Goal: Transaction & Acquisition: Register for event/course

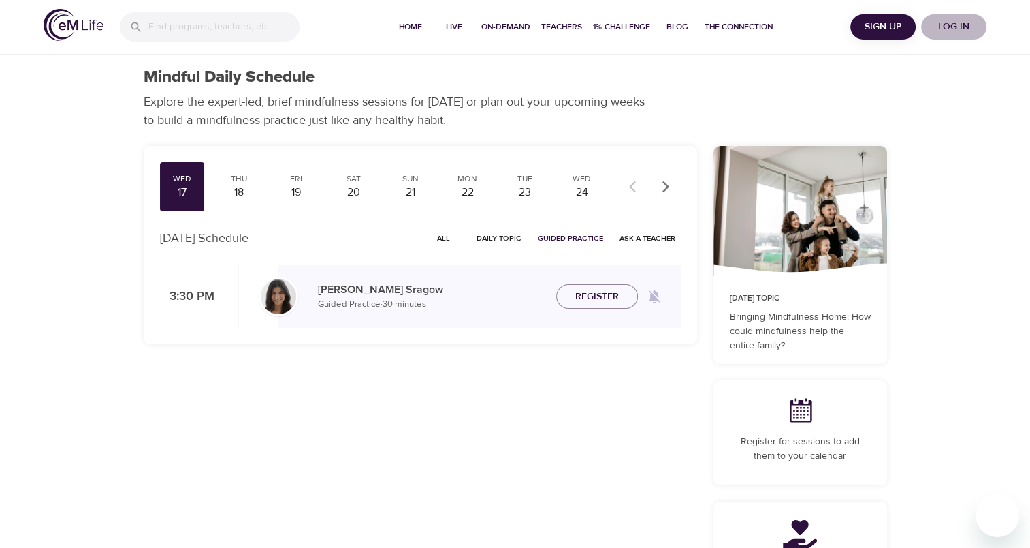
click at [945, 25] on span "Log in" at bounding box center [954, 26] width 54 height 17
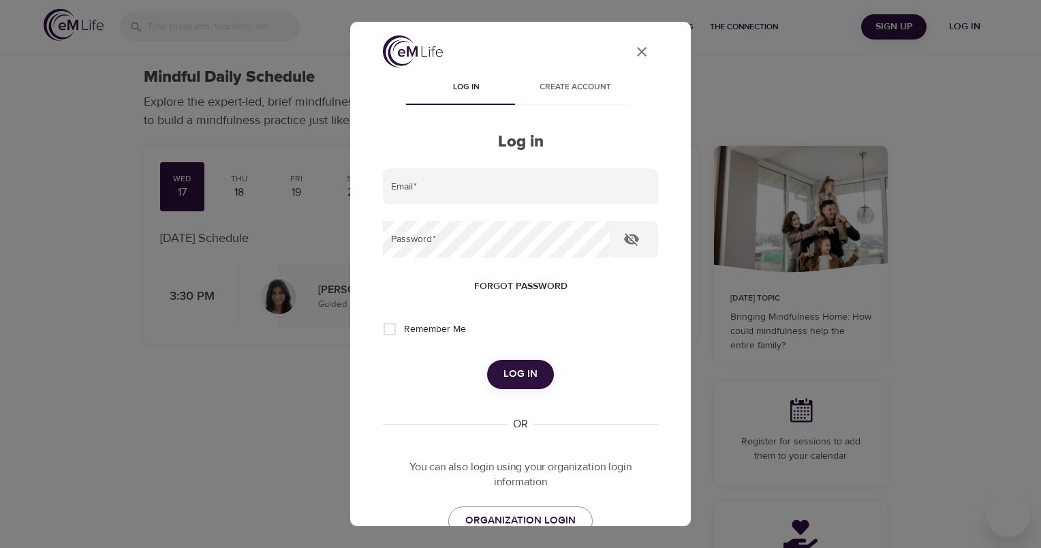
type input "vincent.oriente@wwt.com"
click at [520, 377] on span "Log in" at bounding box center [520, 374] width 34 height 18
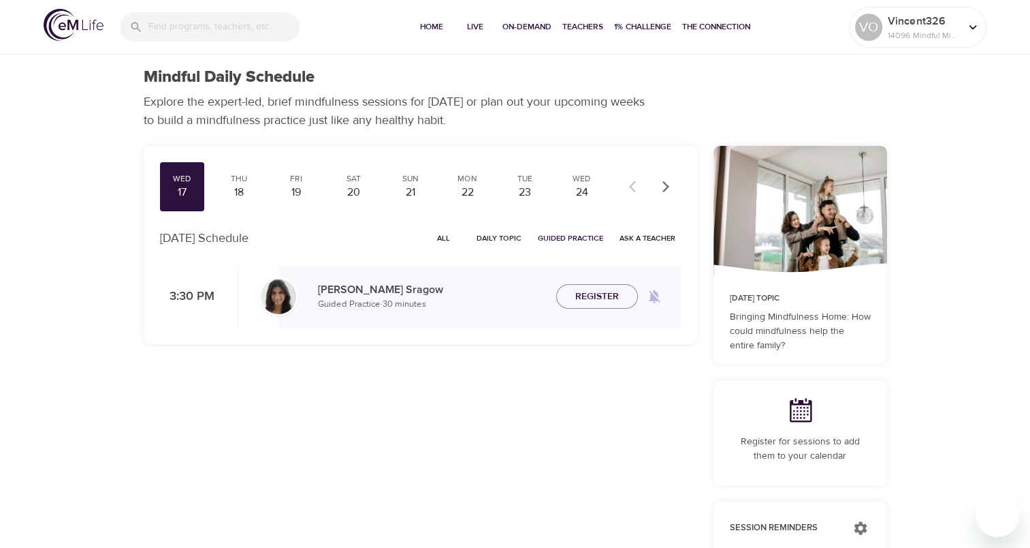
checkbox input "true"
click at [483, 34] on button "Live" at bounding box center [476, 27] width 44 height 54
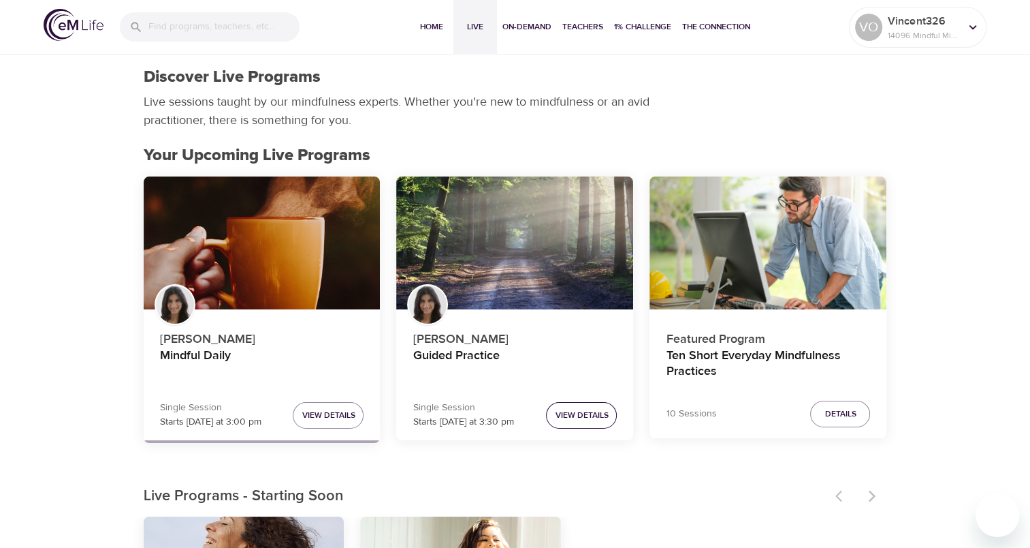
click at [583, 420] on span "View Details" at bounding box center [581, 415] width 53 height 14
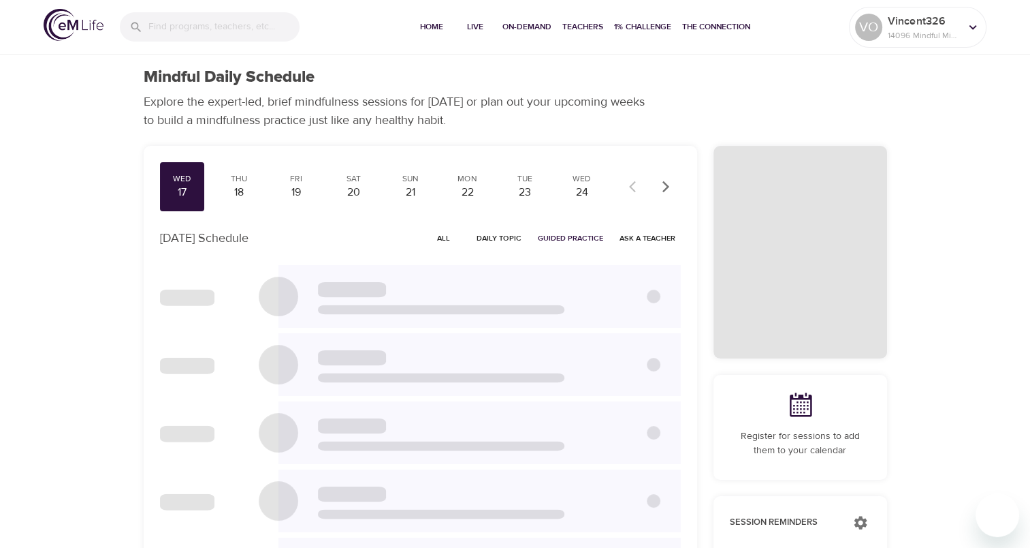
checkbox input "true"
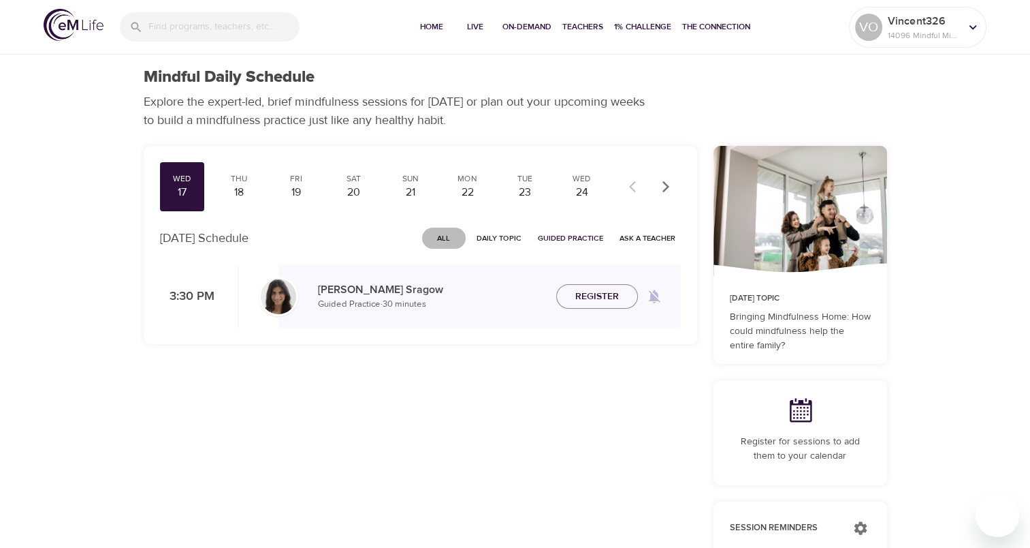
click at [451, 237] on span "All" at bounding box center [444, 238] width 33 height 13
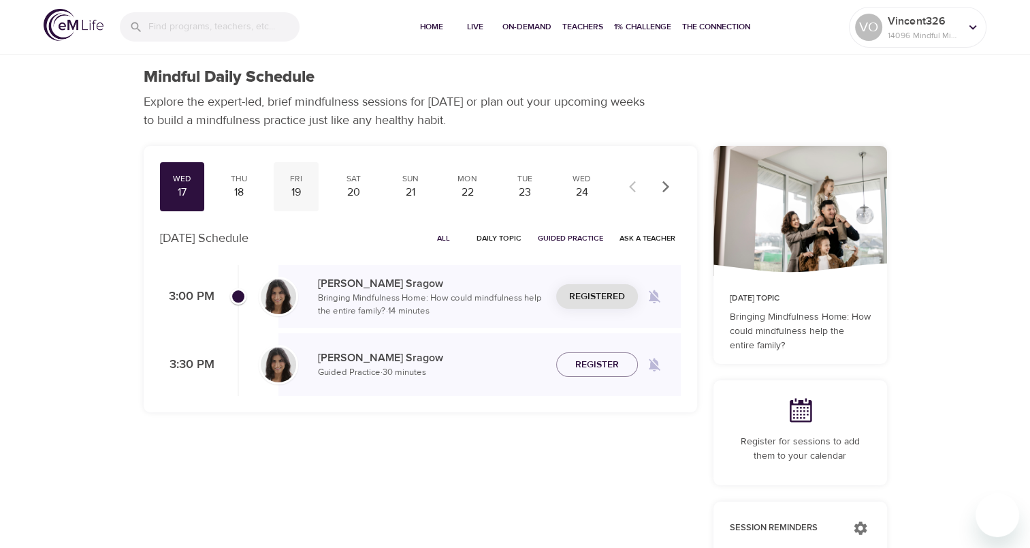
click at [297, 196] on div "19" at bounding box center [296, 193] width 34 height 16
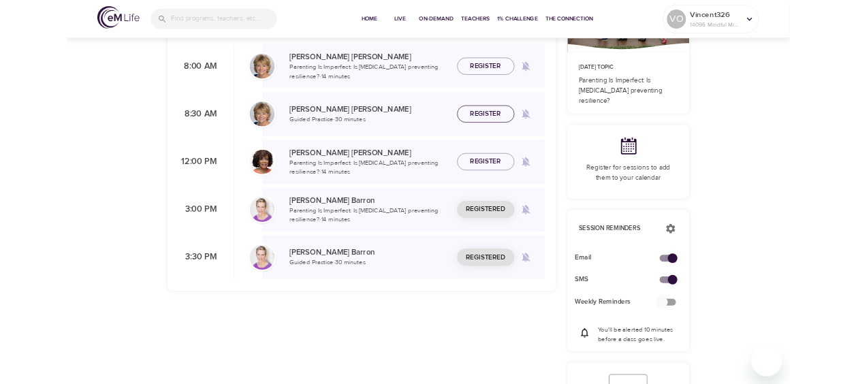
scroll to position [204, 0]
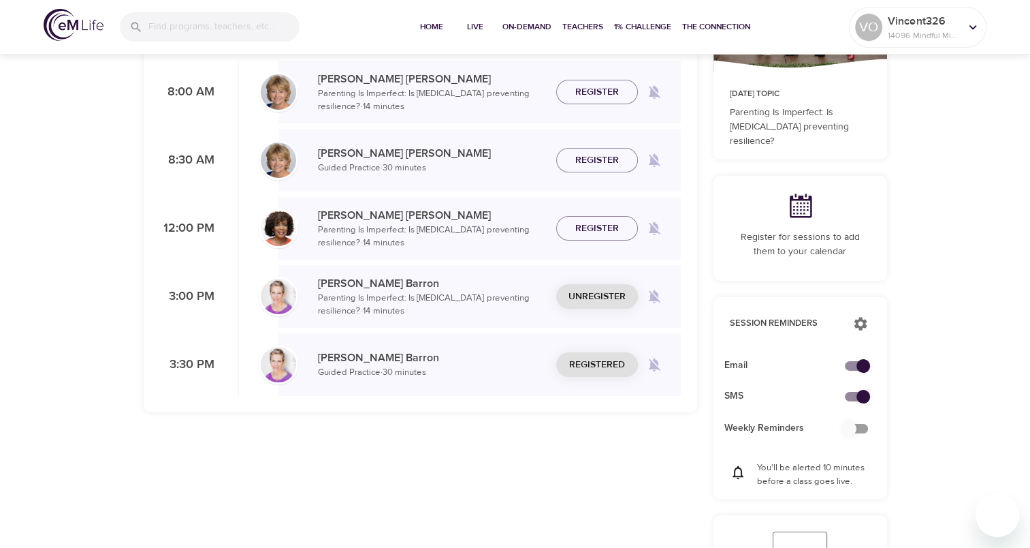
click at [610, 289] on span "Unregister" at bounding box center [597, 296] width 57 height 17
click at [597, 362] on span "Unregister" at bounding box center [597, 364] width 57 height 17
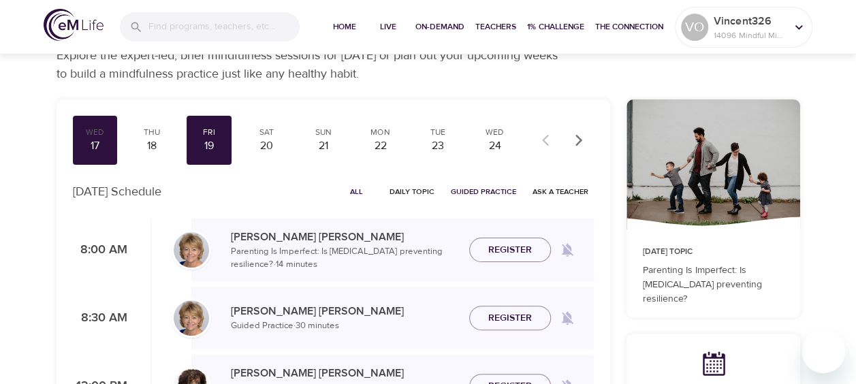
scroll to position [68, 0]
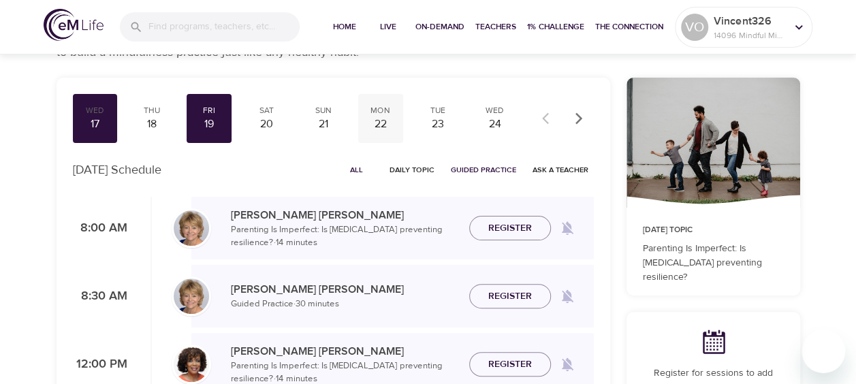
click at [381, 116] on div "22" at bounding box center [381, 124] width 34 height 16
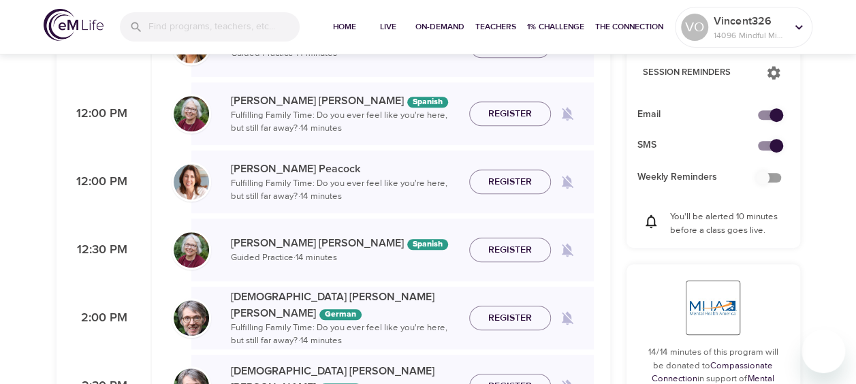
scroll to position [477, 0]
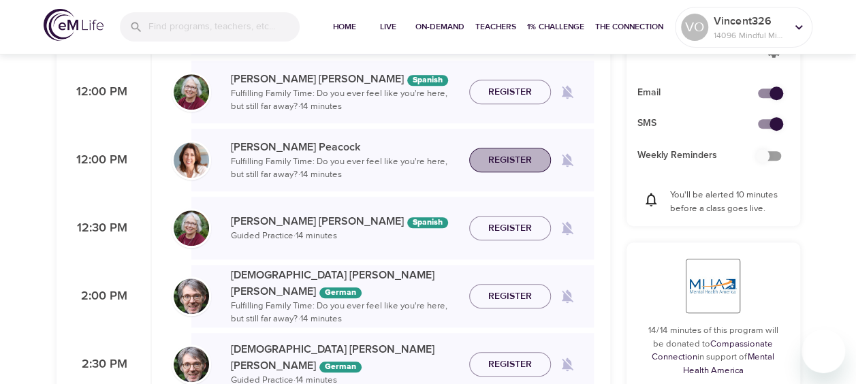
click at [525, 164] on span "Register" at bounding box center [510, 160] width 44 height 17
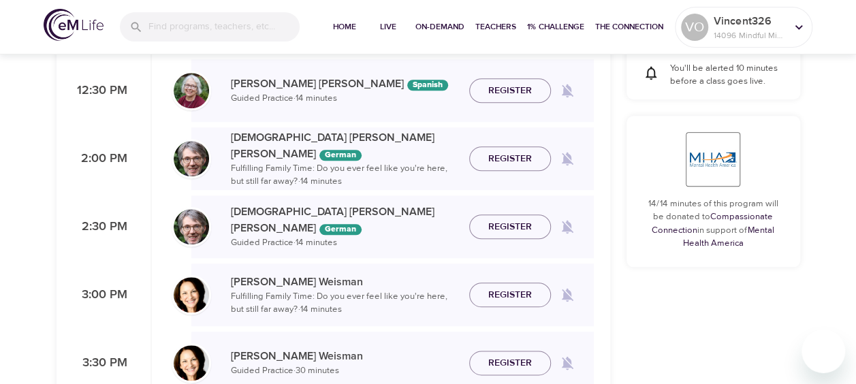
scroll to position [681, 0]
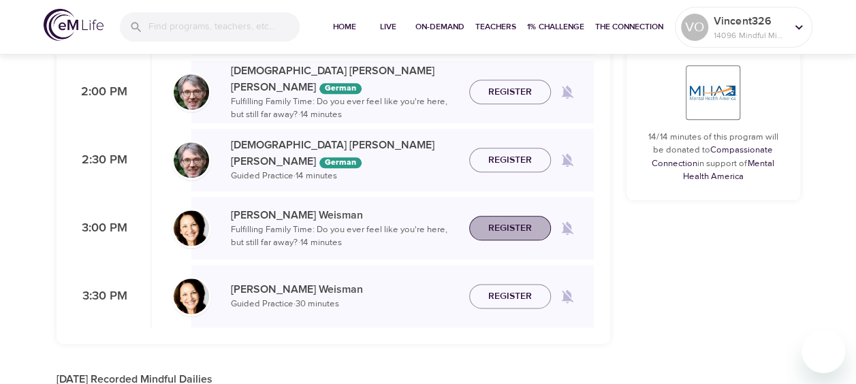
click at [495, 224] on span "Register" at bounding box center [510, 228] width 44 height 17
click at [496, 291] on span "Register" at bounding box center [510, 296] width 44 height 17
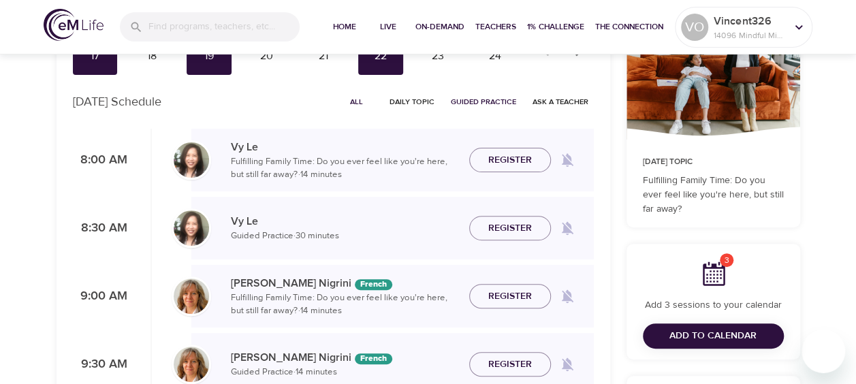
scroll to position [0, 0]
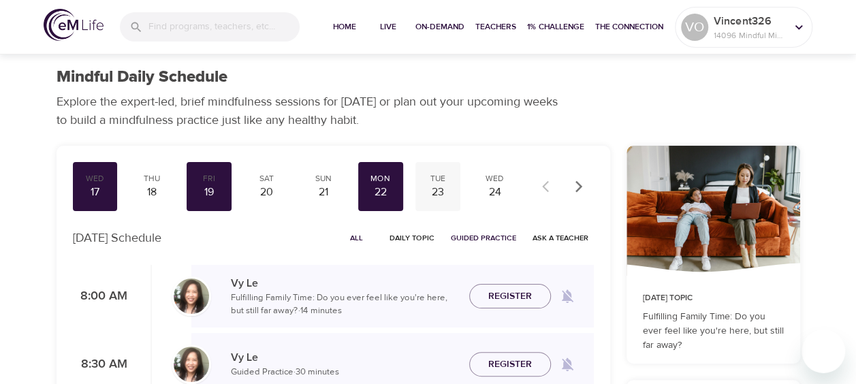
click at [430, 180] on div "Tue" at bounding box center [438, 179] width 34 height 12
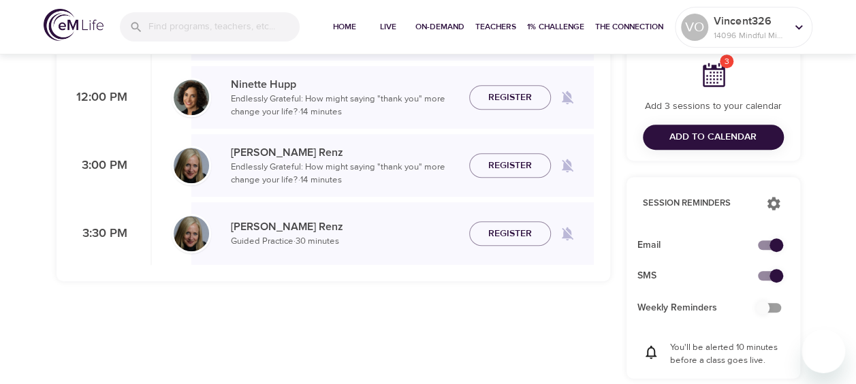
scroll to position [341, 0]
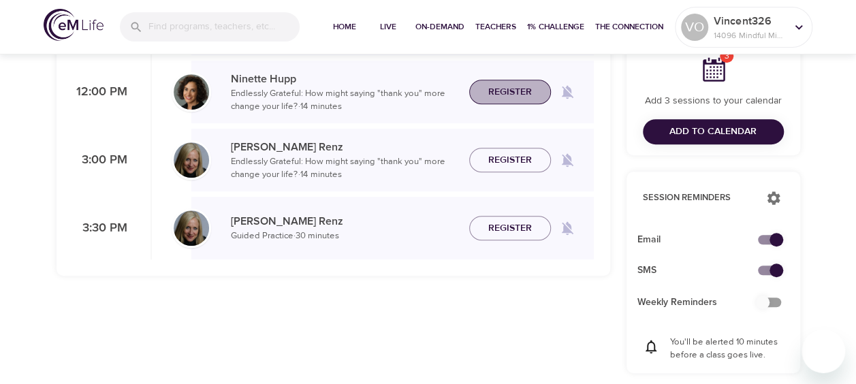
click at [524, 84] on span "Register" at bounding box center [510, 92] width 44 height 17
click at [516, 164] on span "Register" at bounding box center [510, 160] width 44 height 17
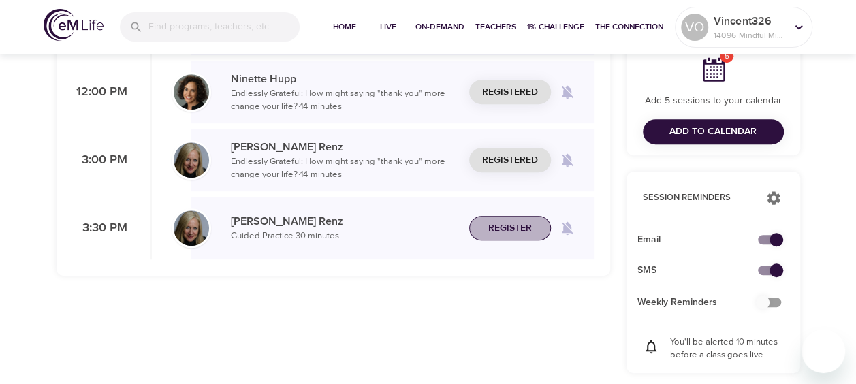
click at [515, 222] on span "Register" at bounding box center [510, 228] width 44 height 17
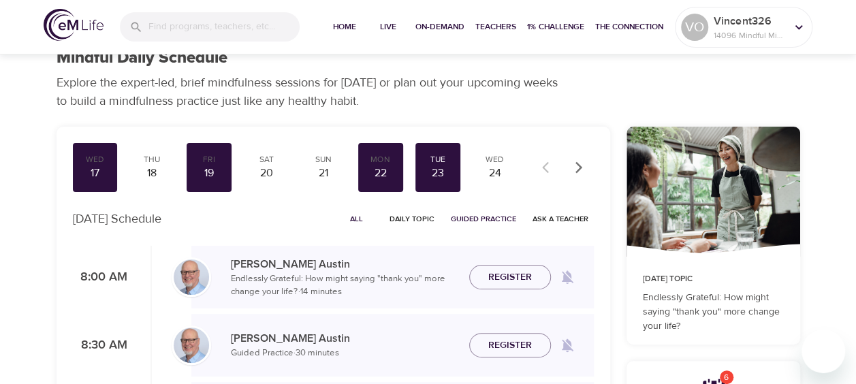
scroll to position [0, 0]
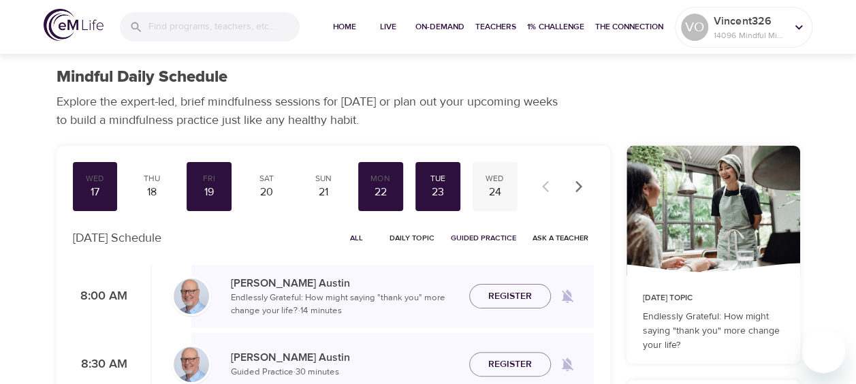
click at [494, 181] on div "Wed" at bounding box center [495, 179] width 34 height 12
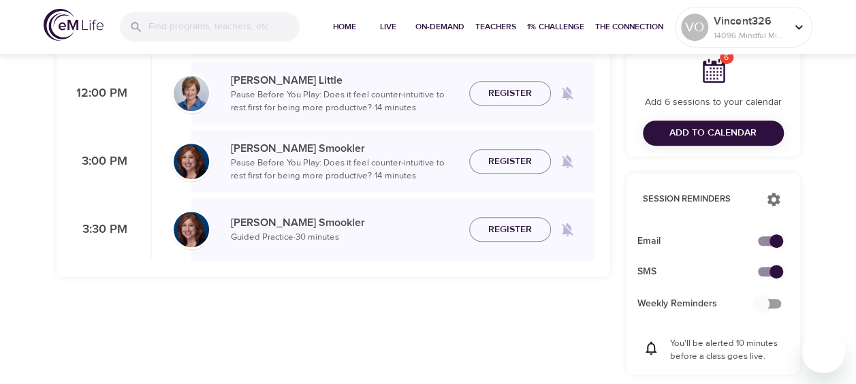
scroll to position [341, 0]
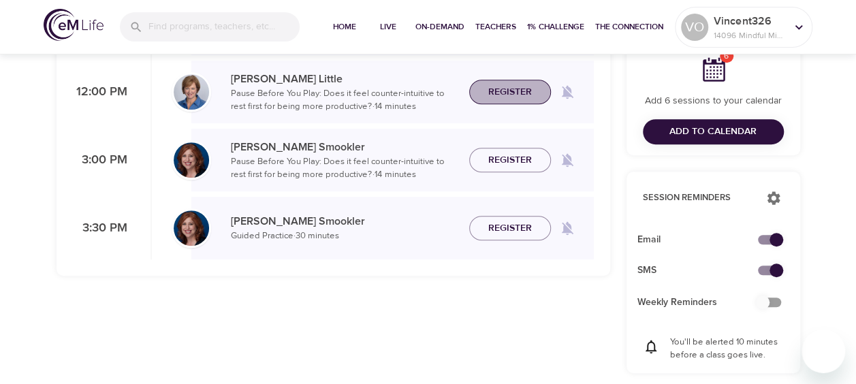
click at [511, 94] on span "Register" at bounding box center [510, 92] width 44 height 17
click at [503, 163] on span "Register" at bounding box center [510, 160] width 44 height 17
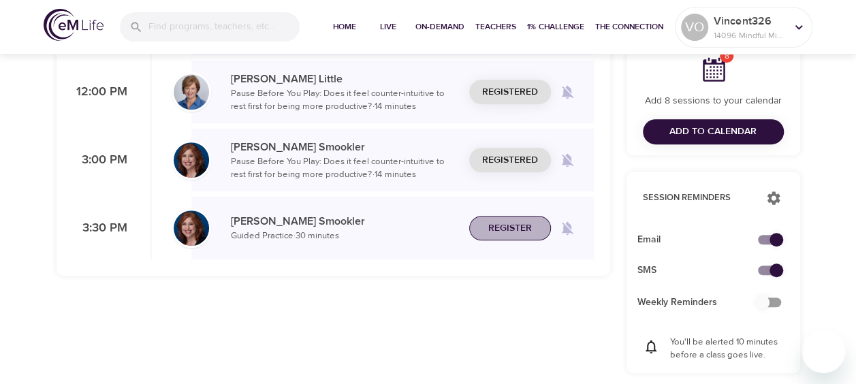
click at [501, 218] on button "Register" at bounding box center [510, 228] width 82 height 25
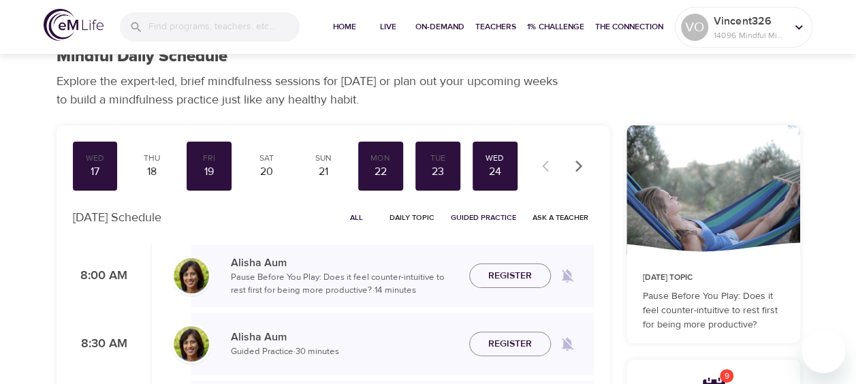
scroll to position [0, 0]
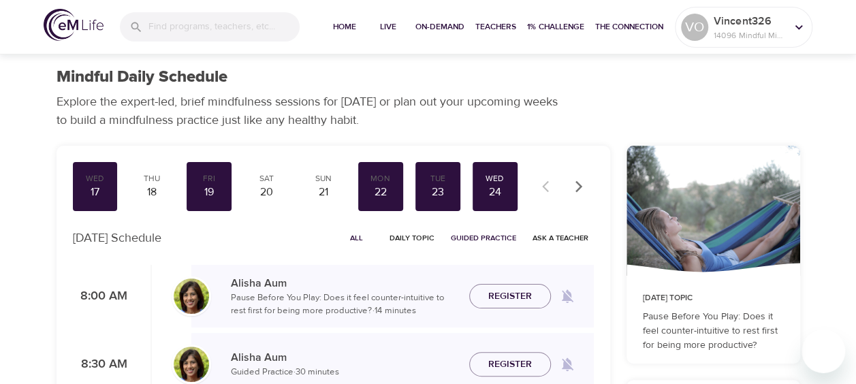
click at [572, 185] on icon "button" at bounding box center [579, 187] width 14 height 14
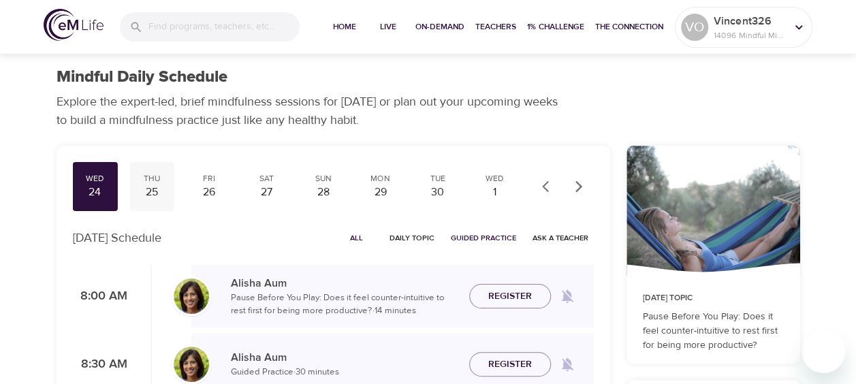
click at [146, 186] on div "25" at bounding box center [152, 193] width 34 height 16
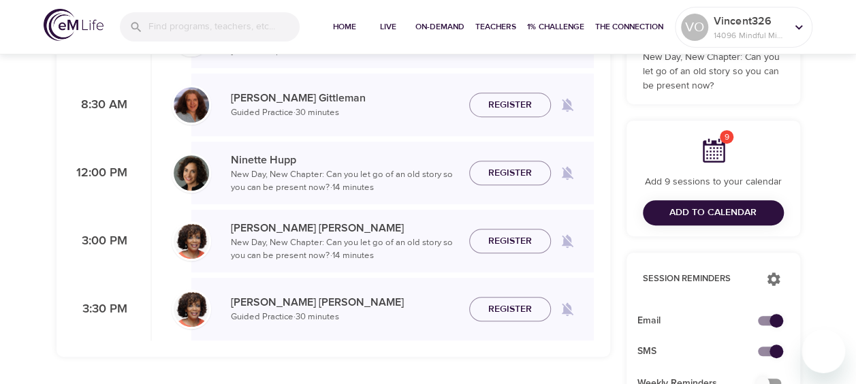
scroll to position [272, 0]
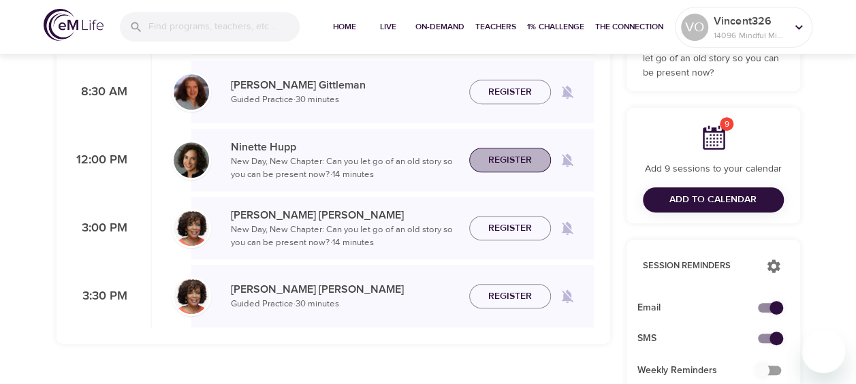
click at [520, 163] on span "Register" at bounding box center [510, 160] width 44 height 17
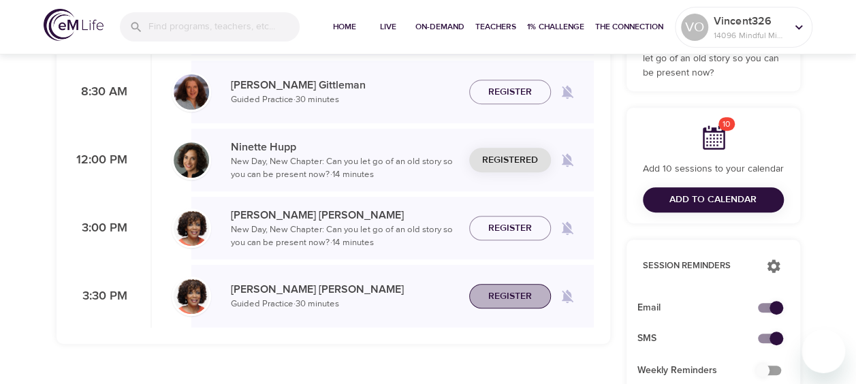
click at [494, 287] on button "Register" at bounding box center [510, 296] width 82 height 25
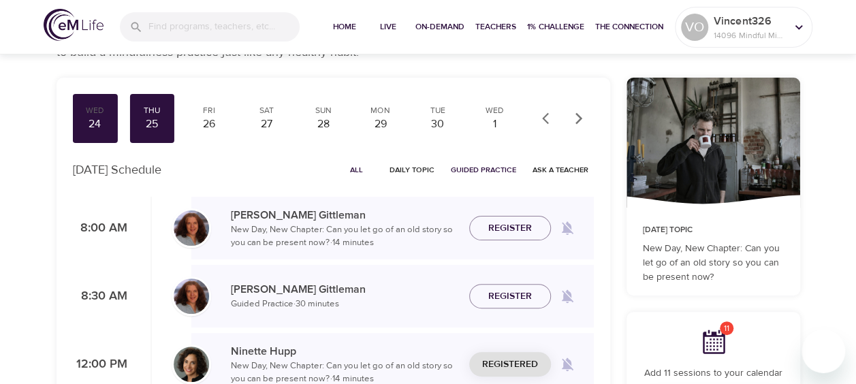
scroll to position [0, 0]
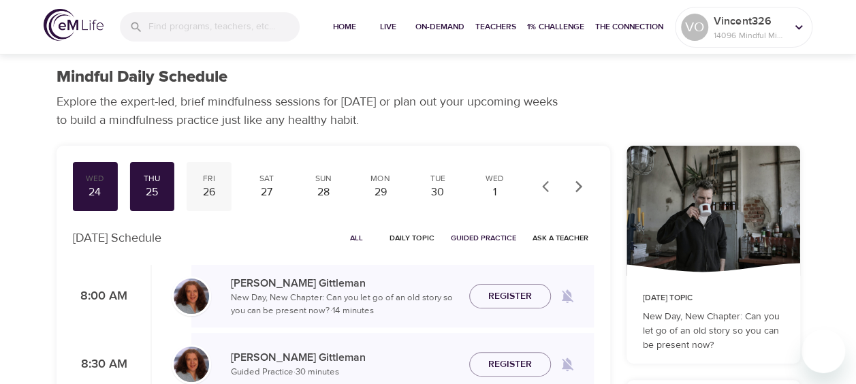
click at [223, 183] on div "Fri" at bounding box center [209, 179] width 34 height 12
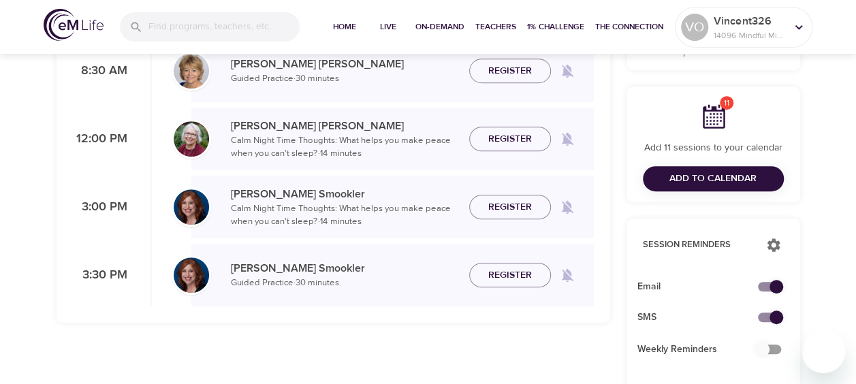
scroll to position [272, 0]
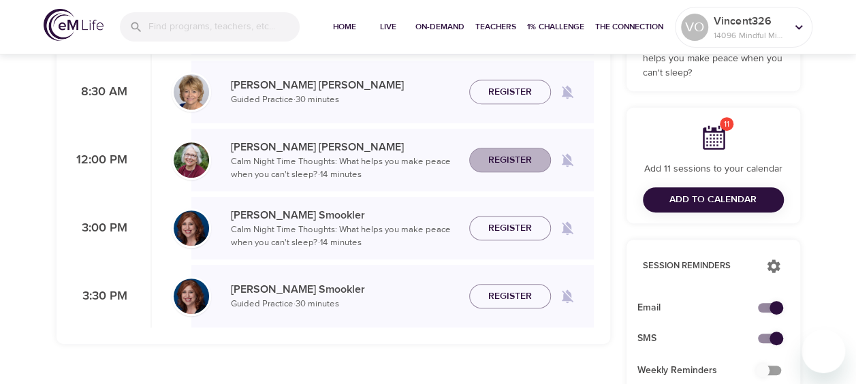
drag, startPoint x: 530, startPoint y: 165, endPoint x: 529, endPoint y: 188, distance: 23.2
click at [529, 165] on span "Register" at bounding box center [510, 160] width 44 height 17
click at [526, 219] on button "Register" at bounding box center [510, 228] width 82 height 25
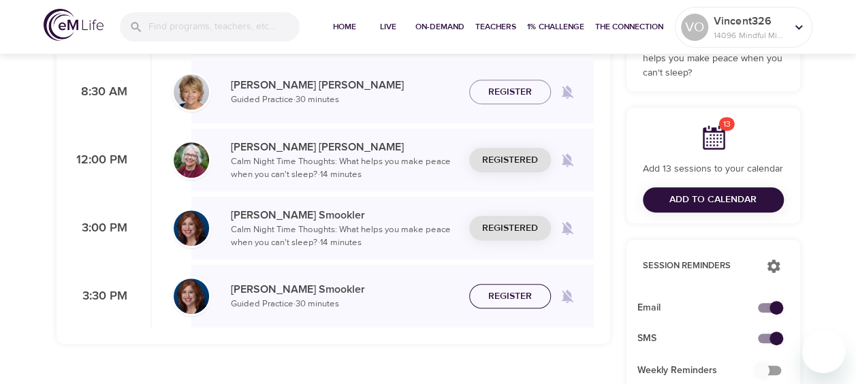
click at [508, 285] on button "Register" at bounding box center [510, 296] width 82 height 25
click at [652, 191] on button "Add to Calendar" at bounding box center [713, 199] width 141 height 25
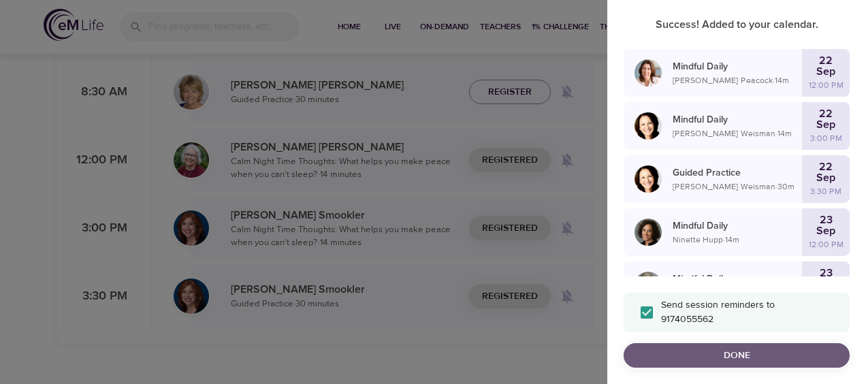
click at [752, 361] on span "Done" at bounding box center [737, 355] width 204 height 17
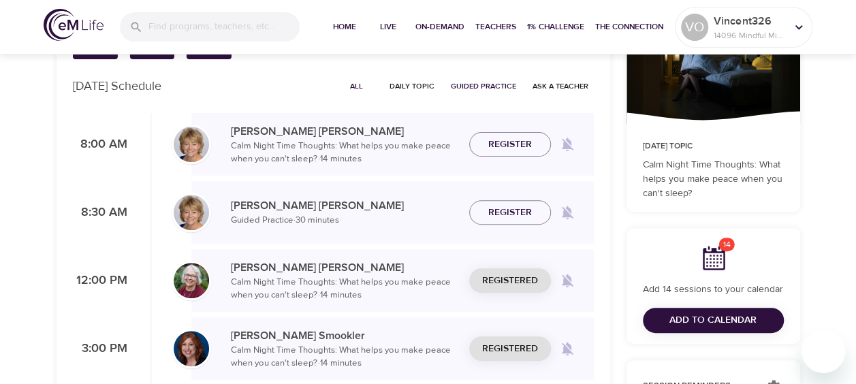
scroll to position [68, 0]
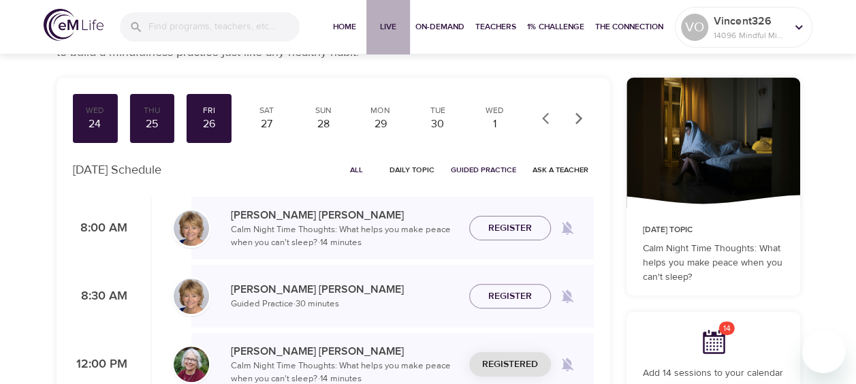
click at [375, 27] on span "Live" at bounding box center [388, 27] width 33 height 14
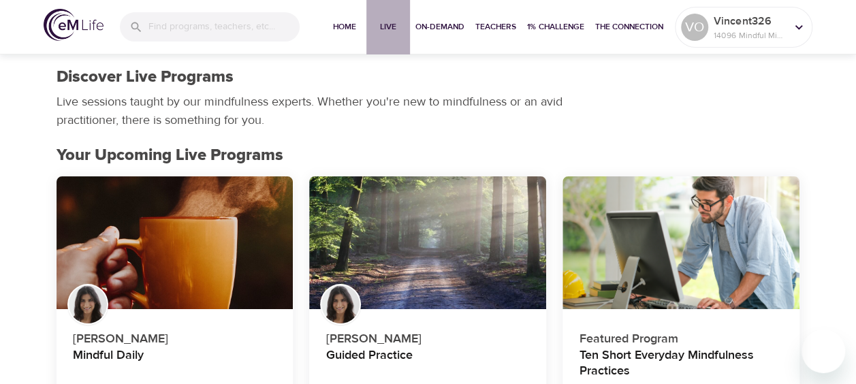
click at [382, 30] on span "Live" at bounding box center [388, 27] width 33 height 14
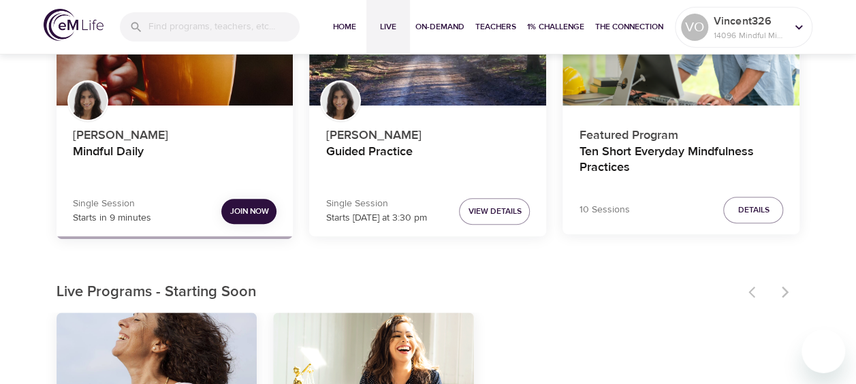
scroll to position [204, 0]
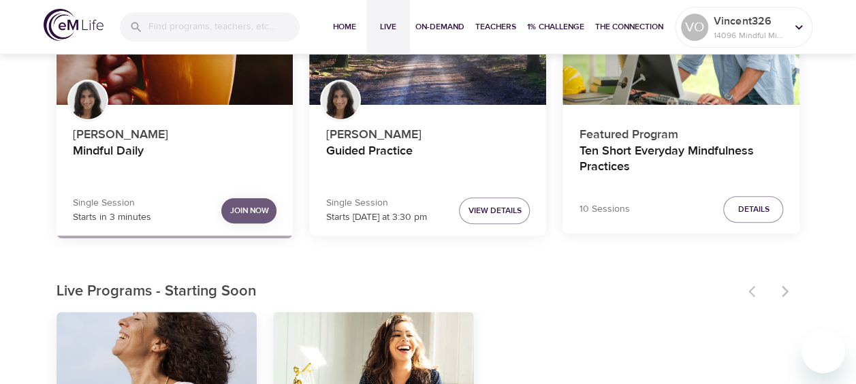
click at [242, 212] on span "Join Now" at bounding box center [249, 211] width 39 height 14
